Goal: Information Seeking & Learning: Learn about a topic

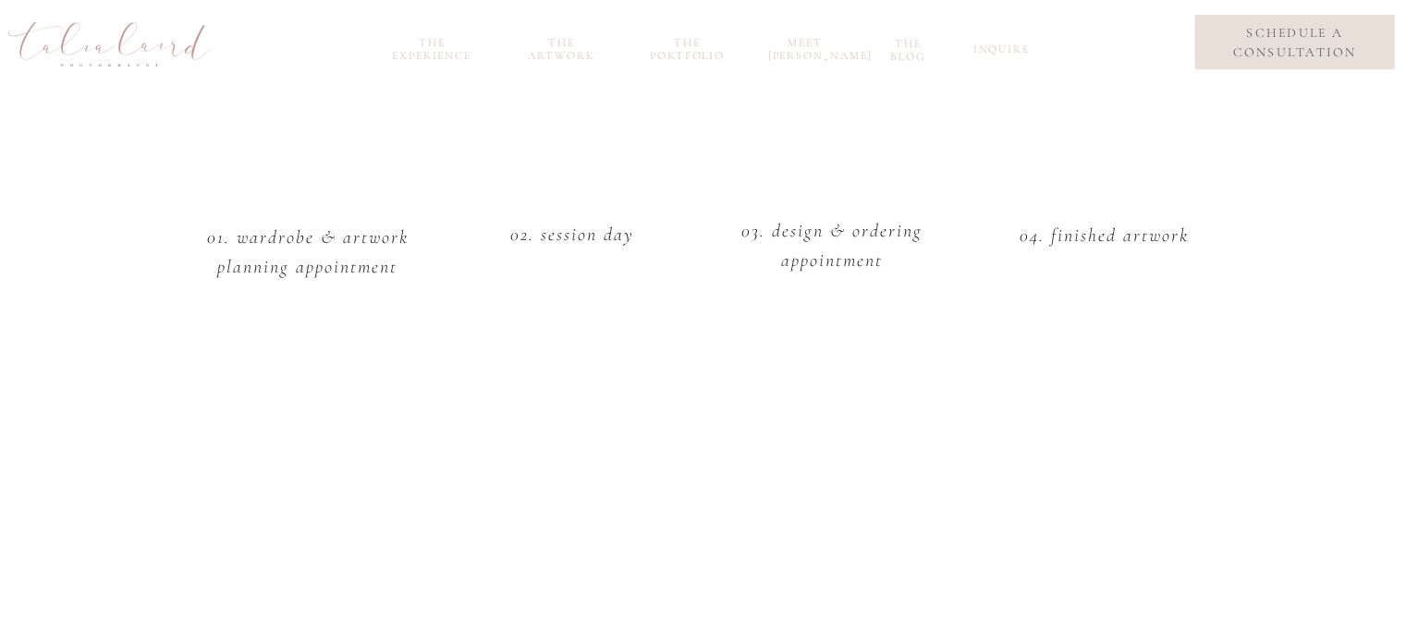
scroll to position [2464, 0]
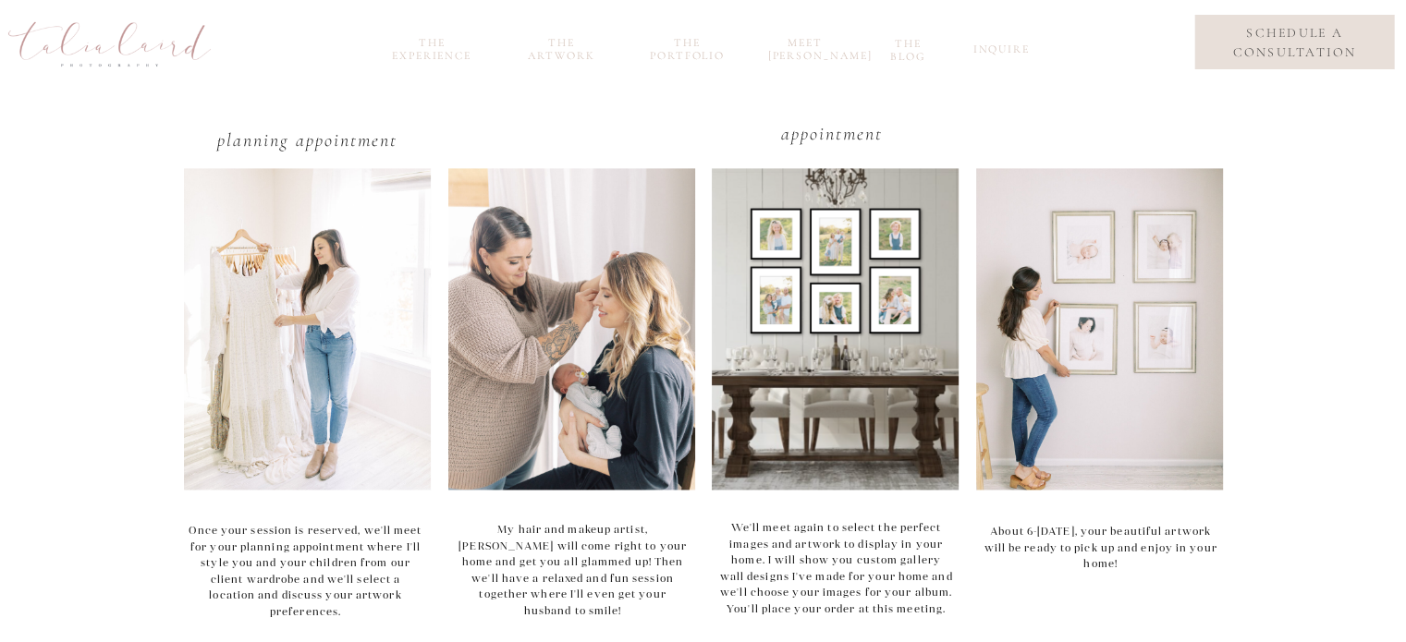
click at [425, 46] on nav "the experience" at bounding box center [432, 46] width 99 height 21
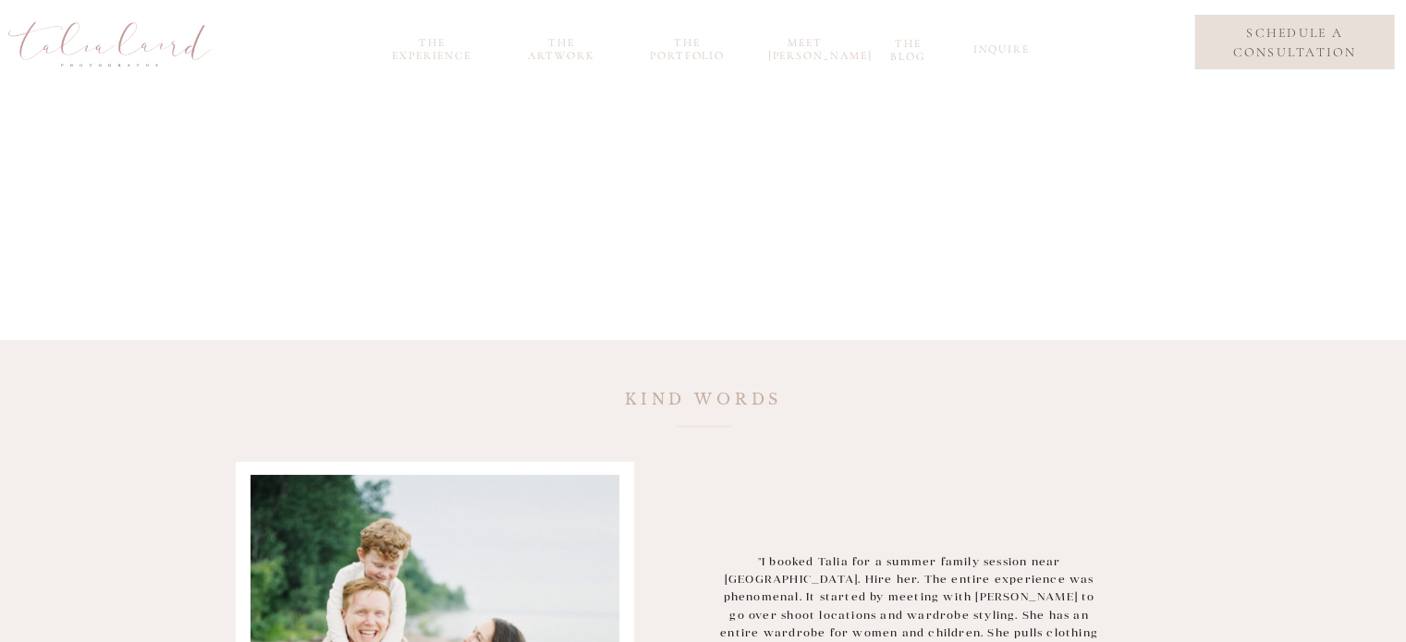
scroll to position [1971, 0]
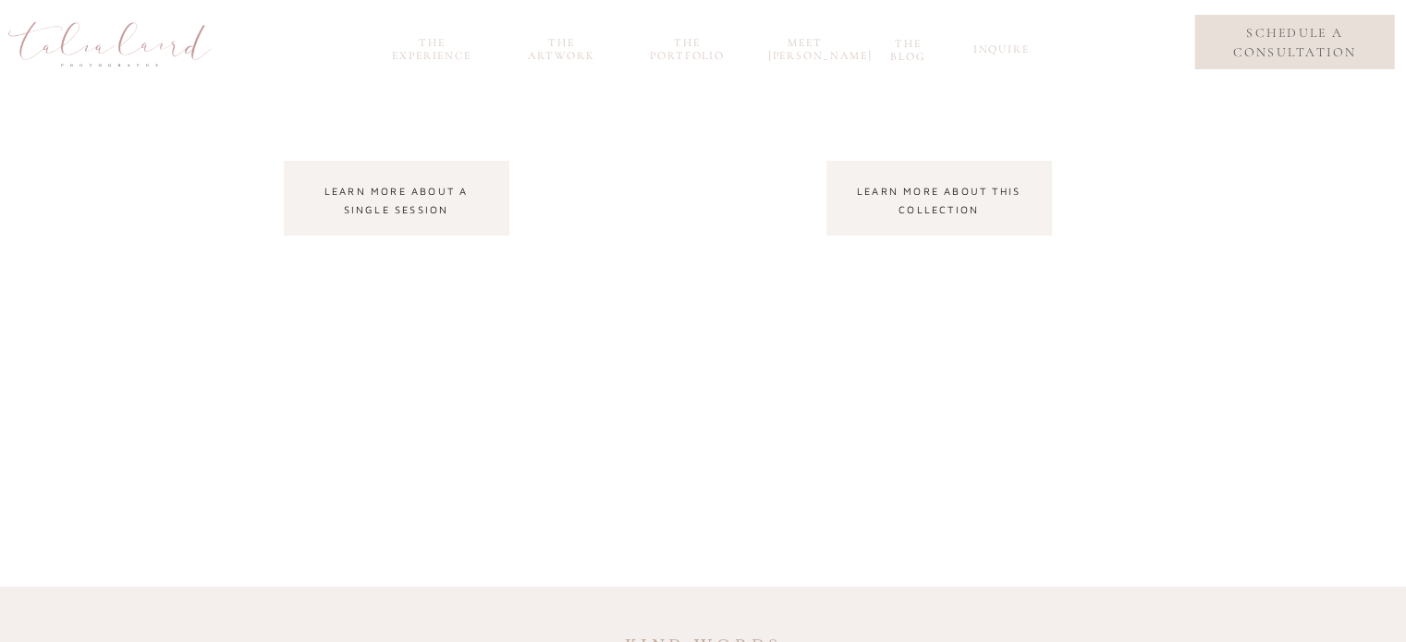
click at [458, 213] on nav "learn more about a single session" at bounding box center [396, 198] width 192 height 33
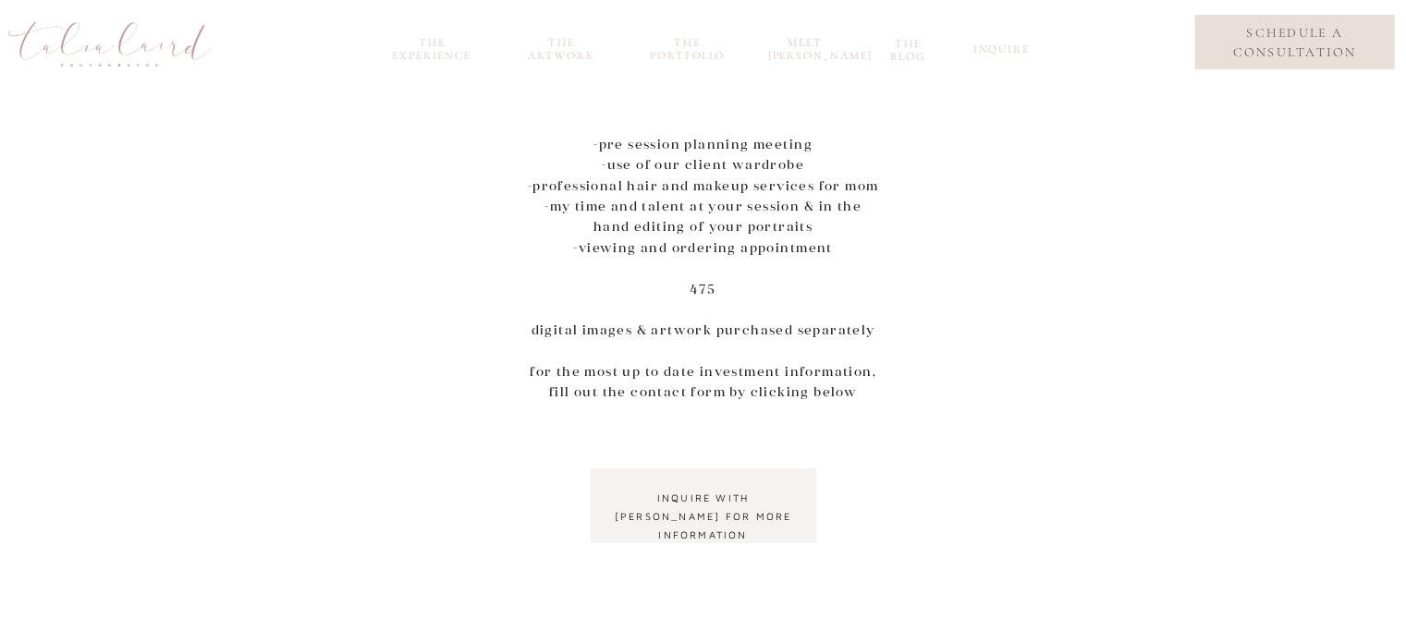
scroll to position [523, 0]
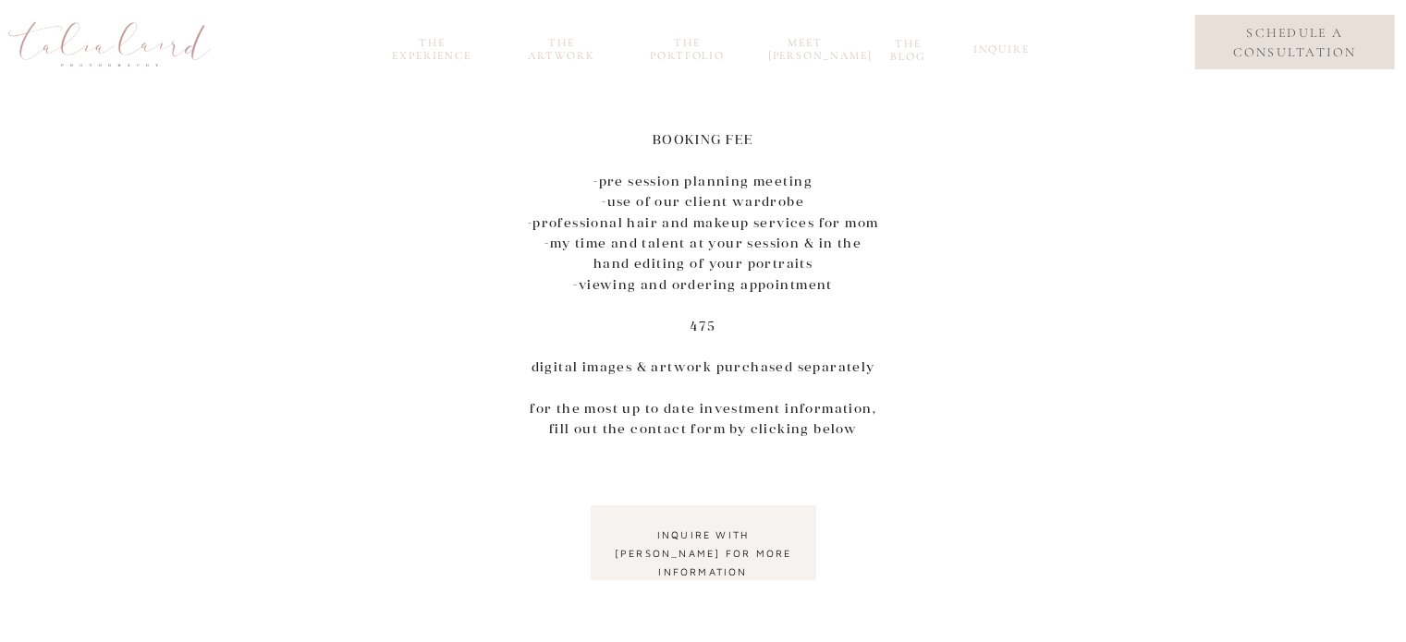
click at [560, 55] on nav "the Artwork" at bounding box center [562, 46] width 89 height 21
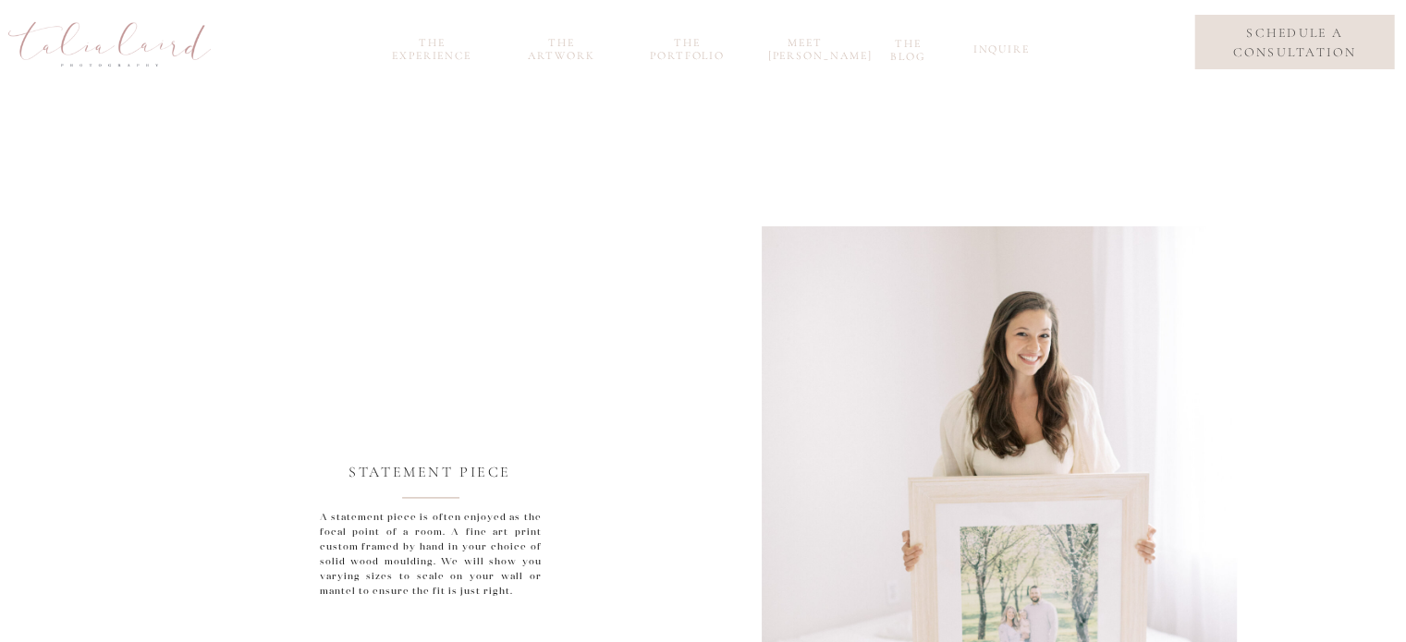
scroll to position [2464, 0]
